Goal: Task Accomplishment & Management: Complete application form

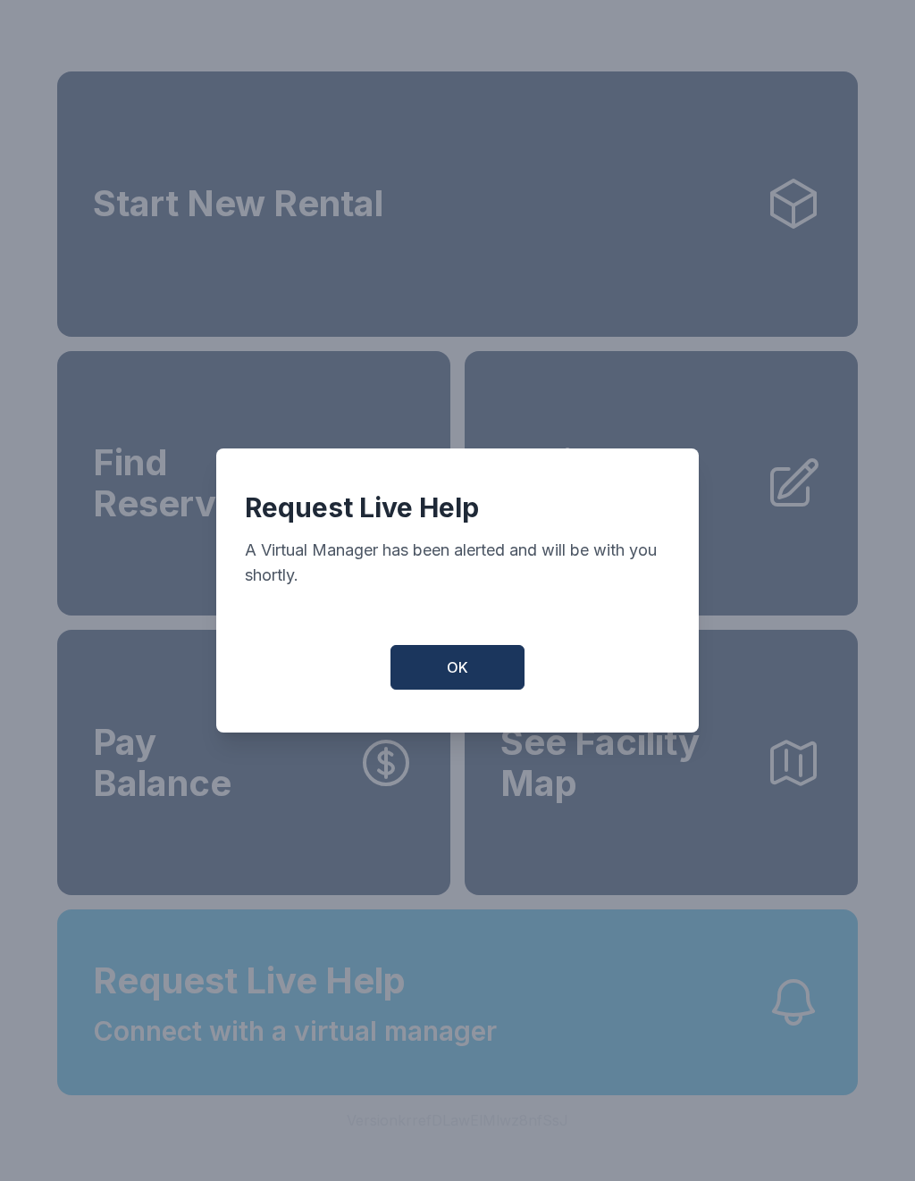
click at [430, 688] on button "OK" at bounding box center [458, 667] width 134 height 45
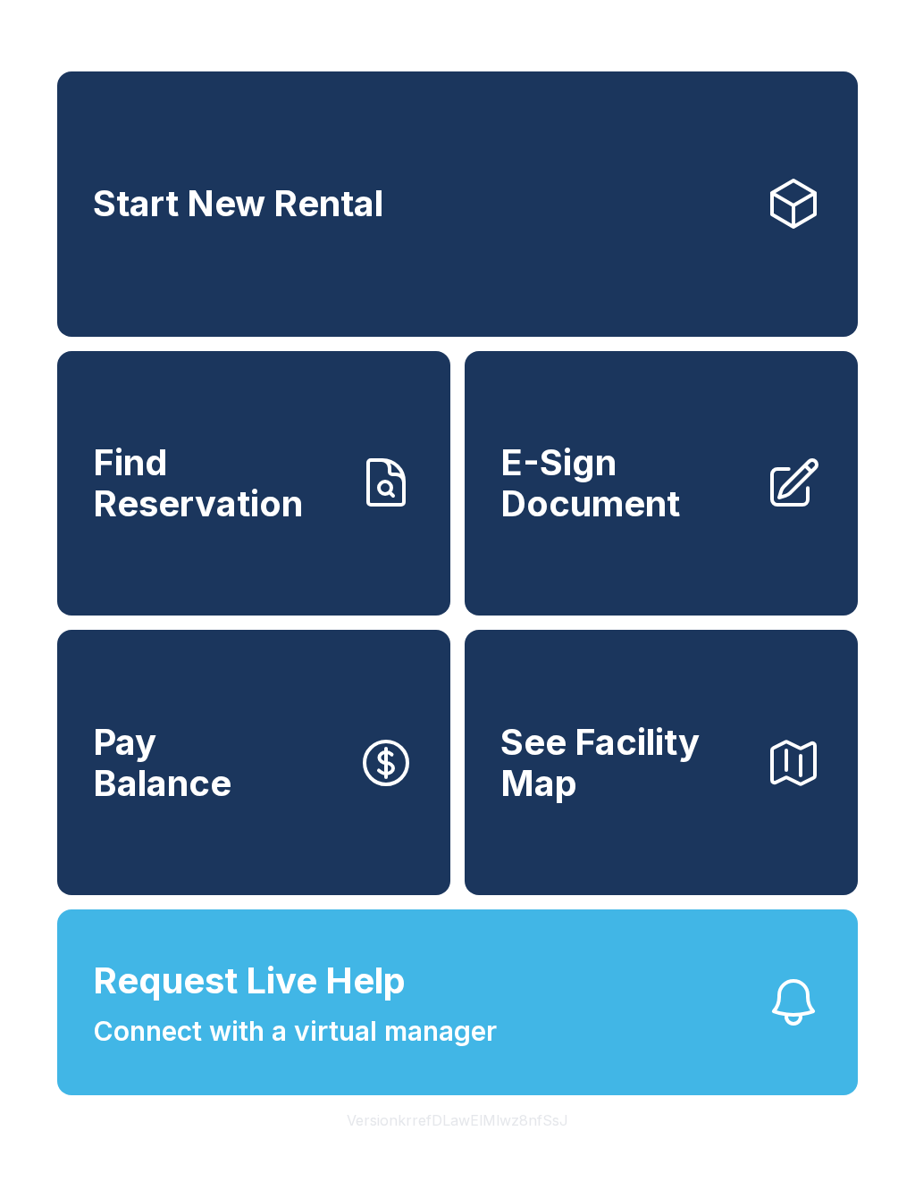
click at [586, 202] on link "Start New Rental" at bounding box center [457, 203] width 801 height 265
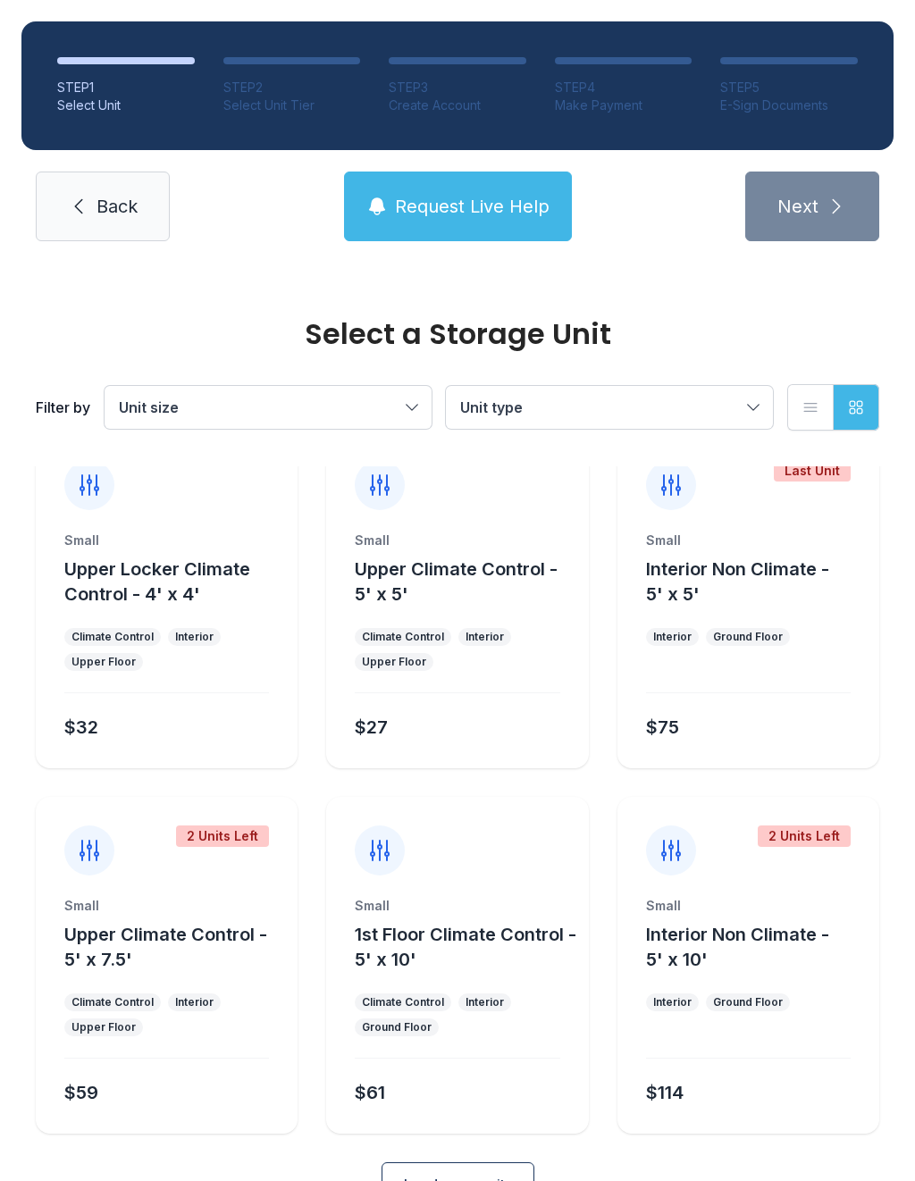
scroll to position [41, 0]
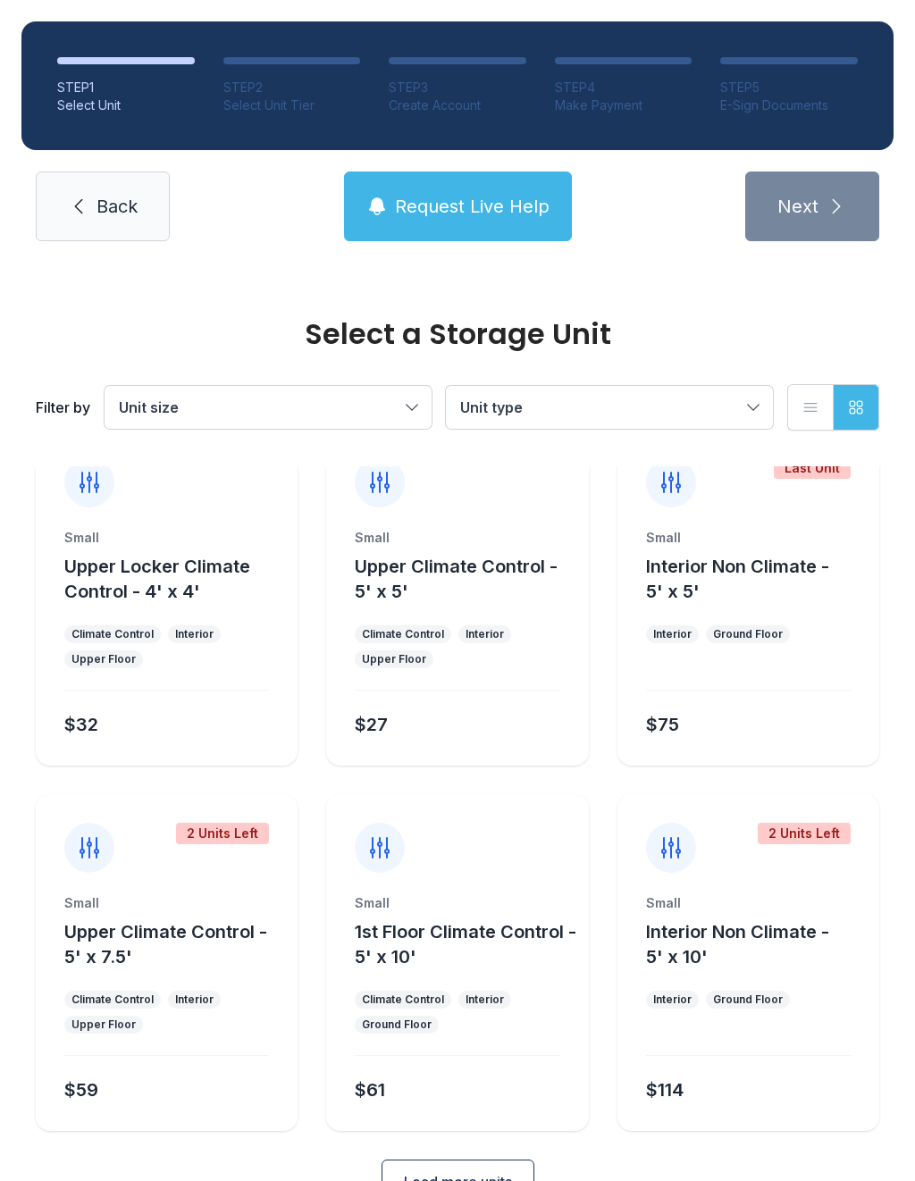
click at [608, 403] on span "Unit type" at bounding box center [600, 407] width 281 height 21
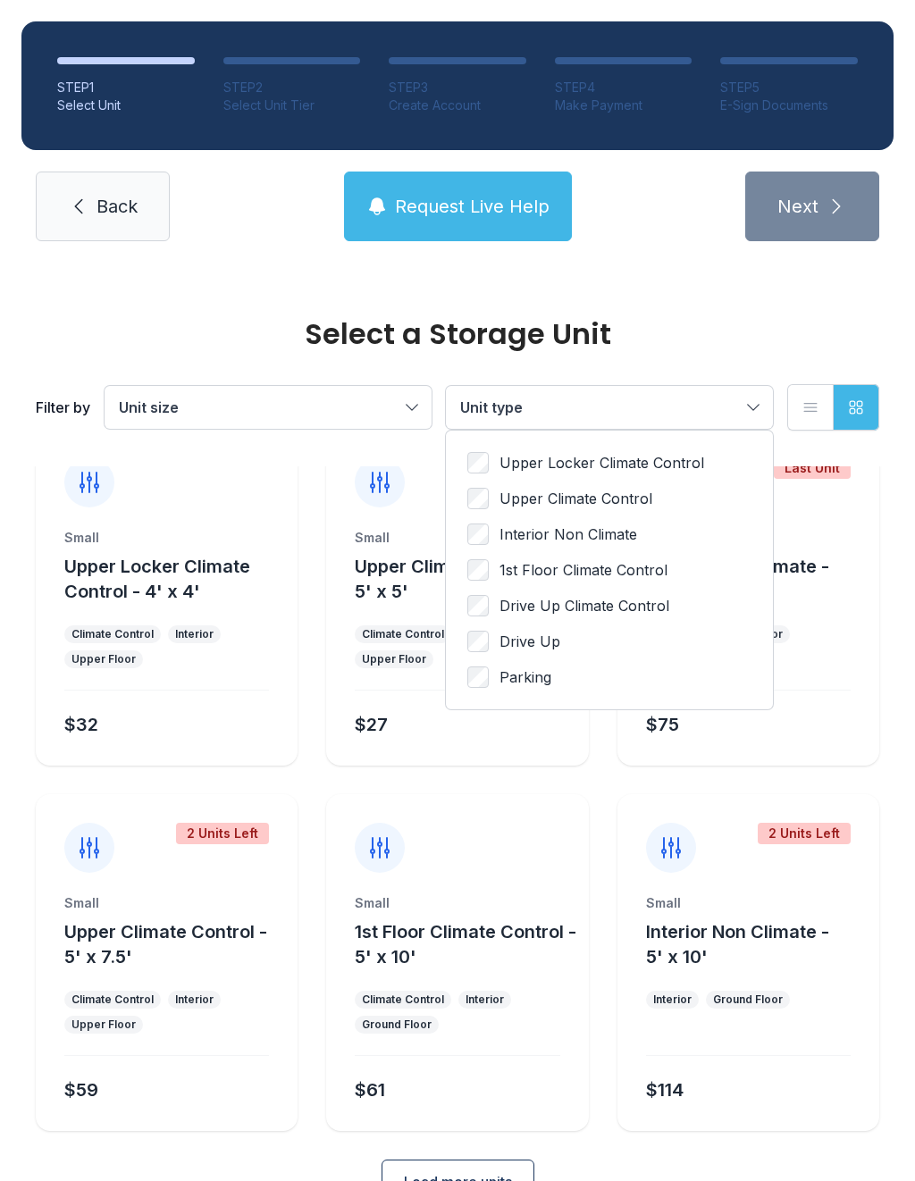
click at [532, 642] on span "Drive Up" at bounding box center [530, 641] width 61 height 21
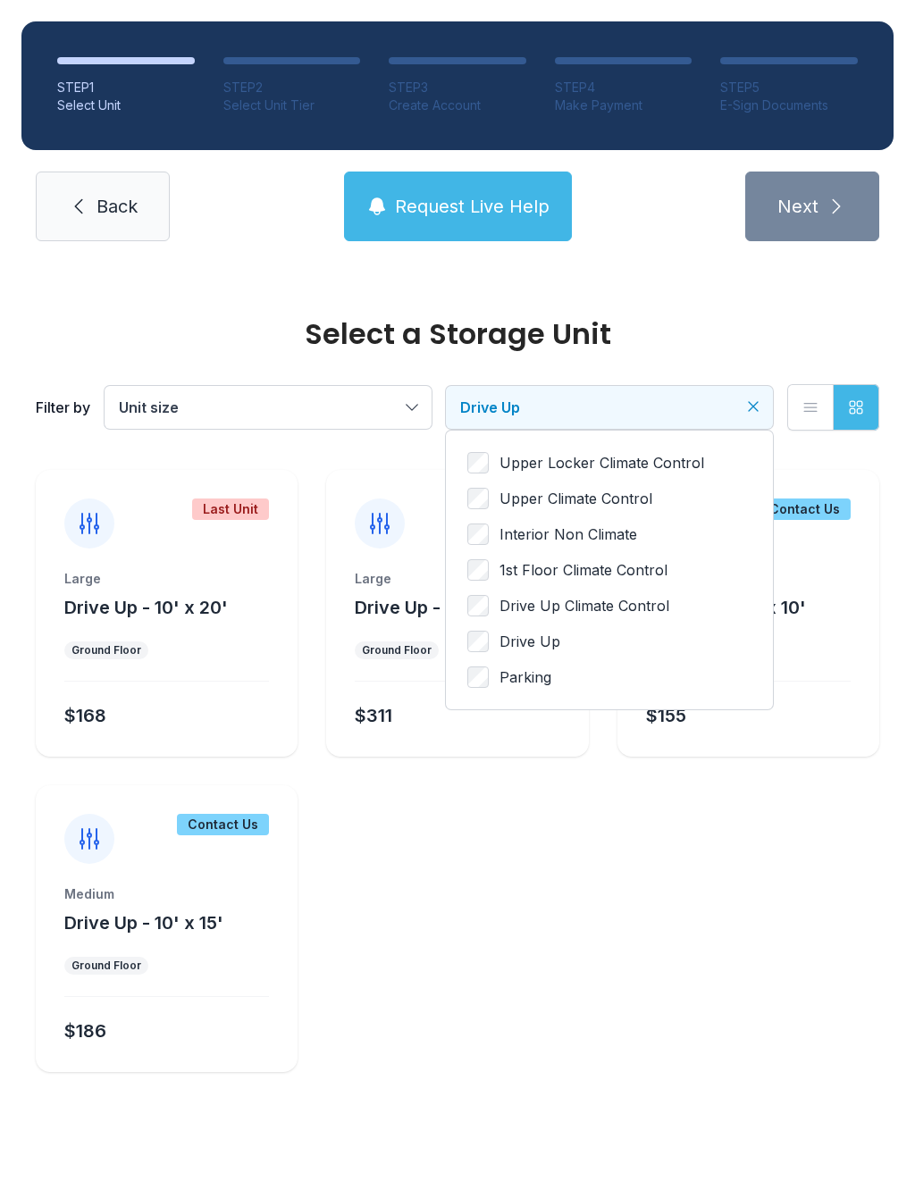
scroll to position [0, 0]
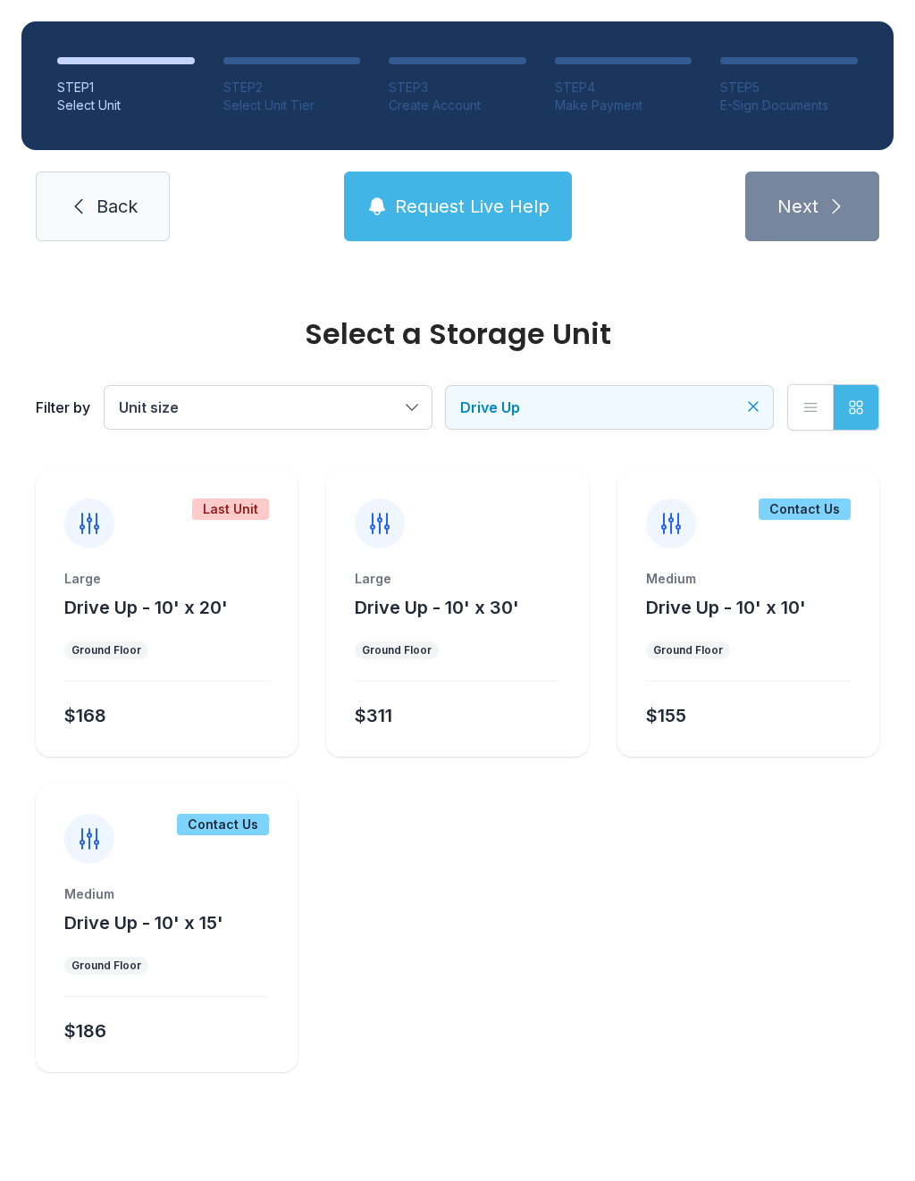
click at [162, 419] on button "Unit size" at bounding box center [268, 407] width 327 height 43
click at [184, 576] on span "Parking" at bounding box center [184, 569] width 52 height 21
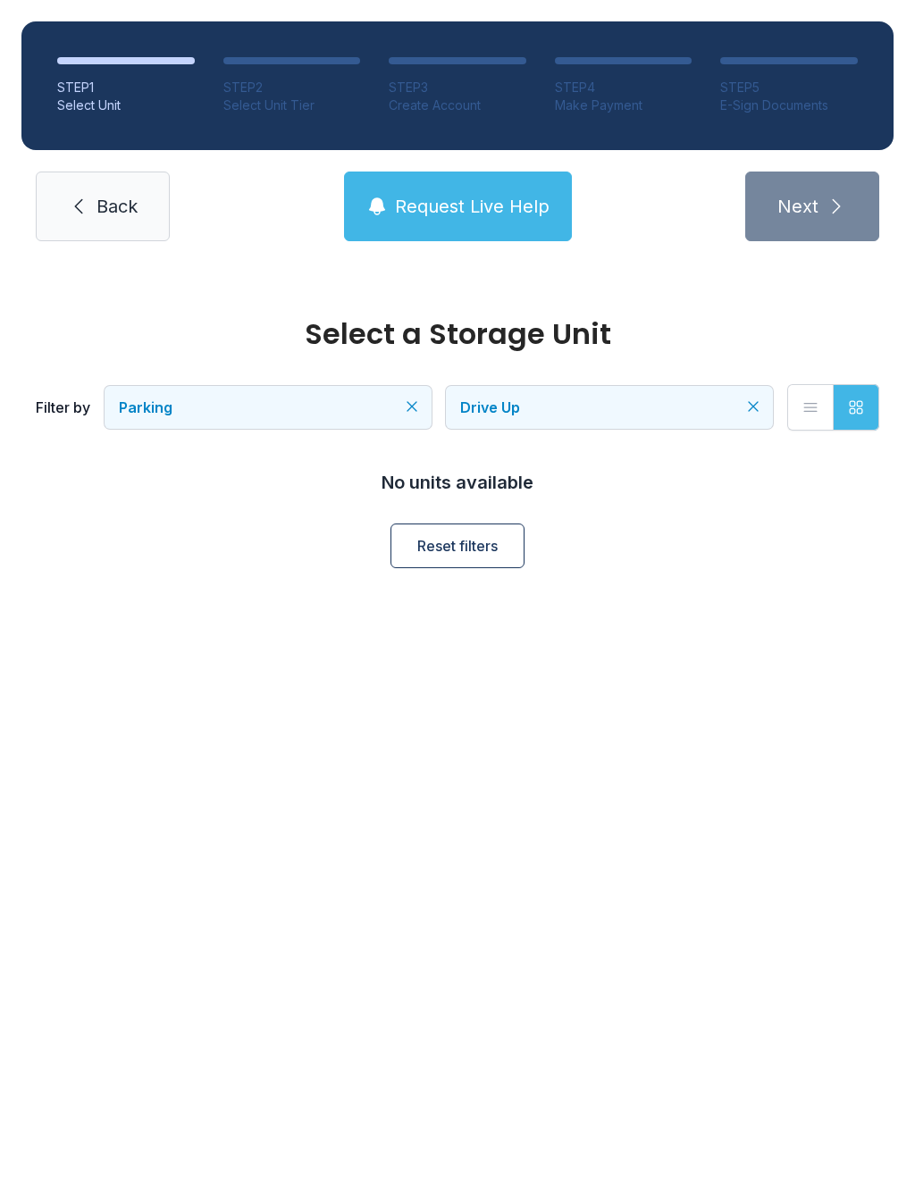
click at [403, 412] on button "Parking" at bounding box center [268, 407] width 327 height 43
click at [101, 216] on span "Back" at bounding box center [117, 206] width 41 height 25
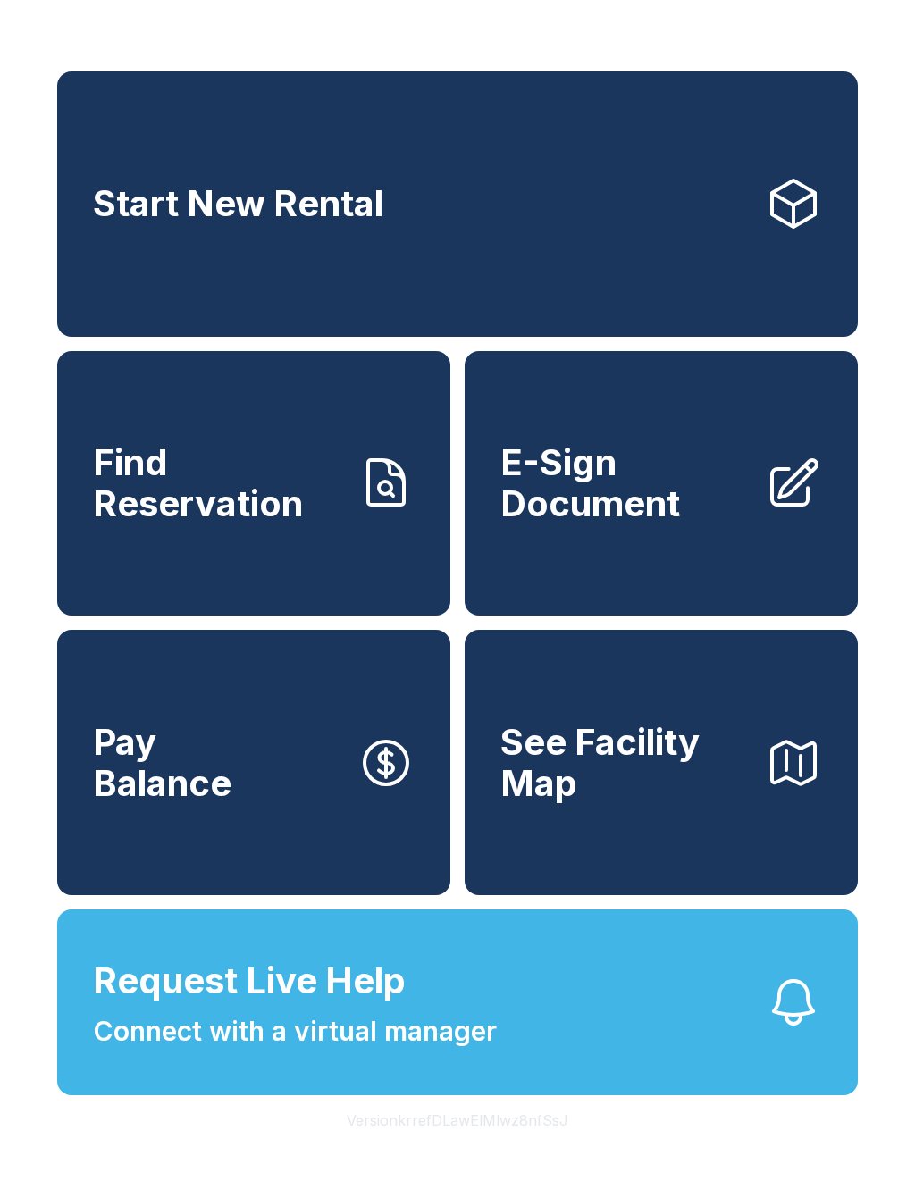
click at [417, 1049] on span "Request Live Help Connect with a virtual manager" at bounding box center [295, 1002] width 404 height 97
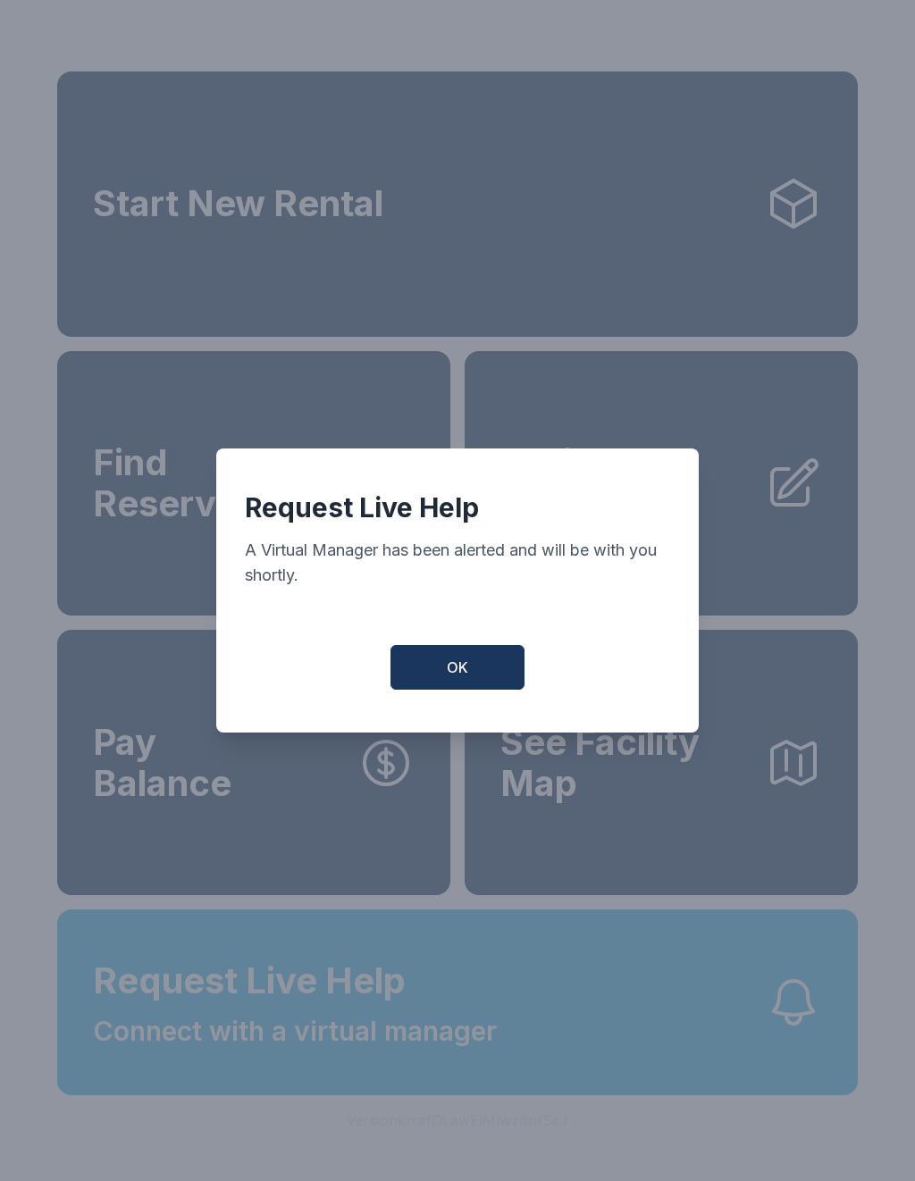
click at [472, 668] on button "OK" at bounding box center [458, 667] width 134 height 45
